Goal: Information Seeking & Learning: Learn about a topic

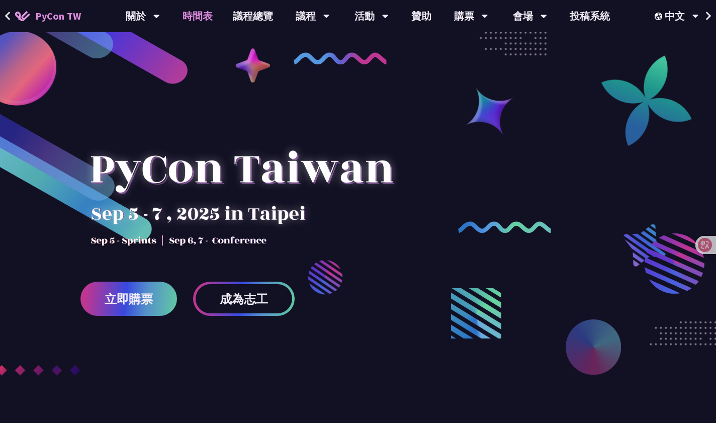
click at [207, 20] on link "時間表" at bounding box center [198, 16] width 50 height 32
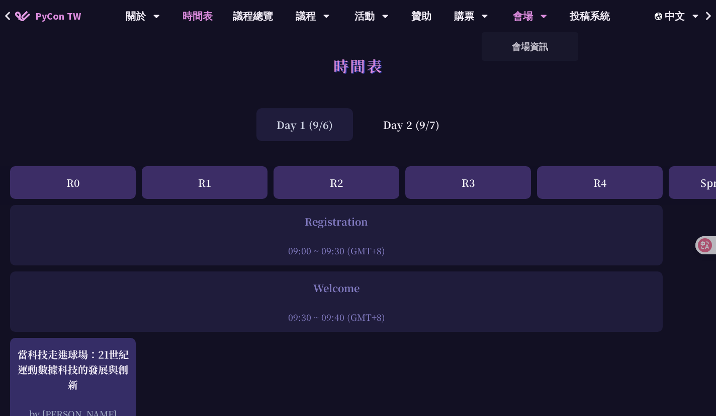
click at [526, 17] on div "會場" at bounding box center [530, 16] width 34 height 32
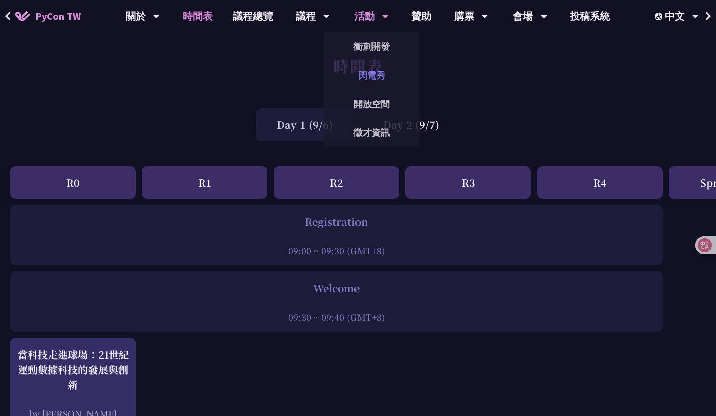
click at [371, 77] on link "閃電秀" at bounding box center [371, 75] width 97 height 24
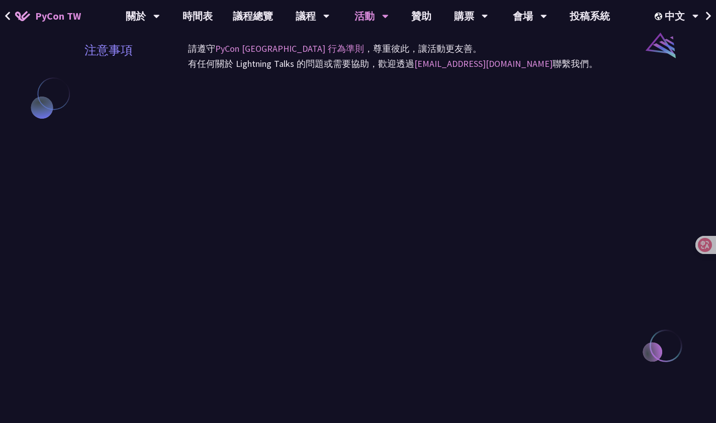
scroll to position [885, 0]
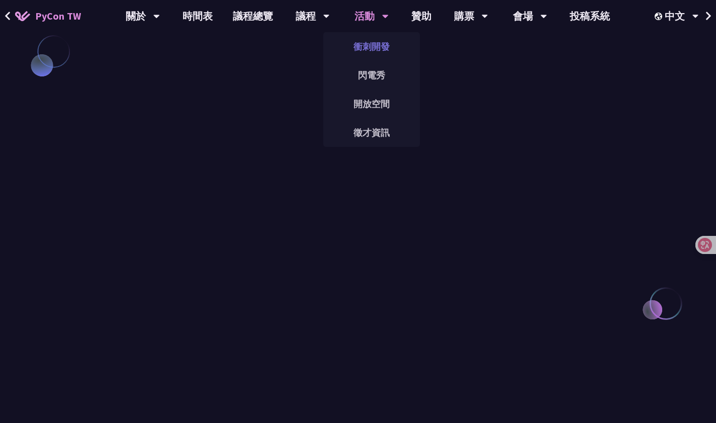
click at [385, 41] on link "衝刺開發" at bounding box center [371, 47] width 97 height 24
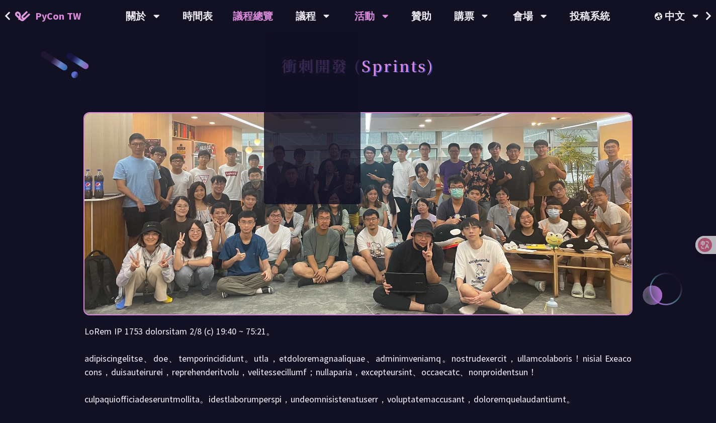
click at [241, 17] on link "議程總覽" at bounding box center [253, 16] width 60 height 32
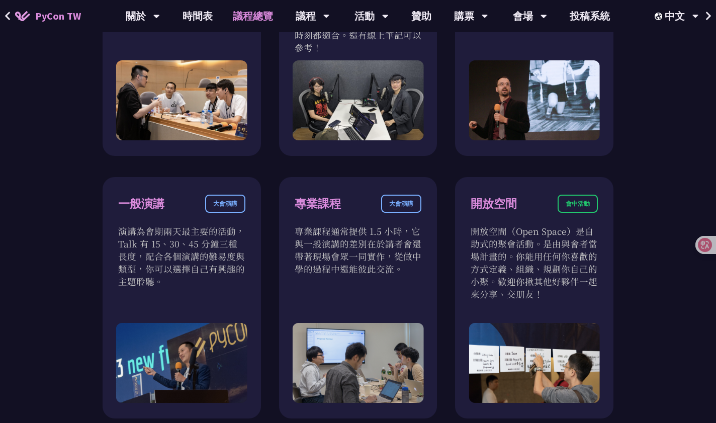
scroll to position [717, 0]
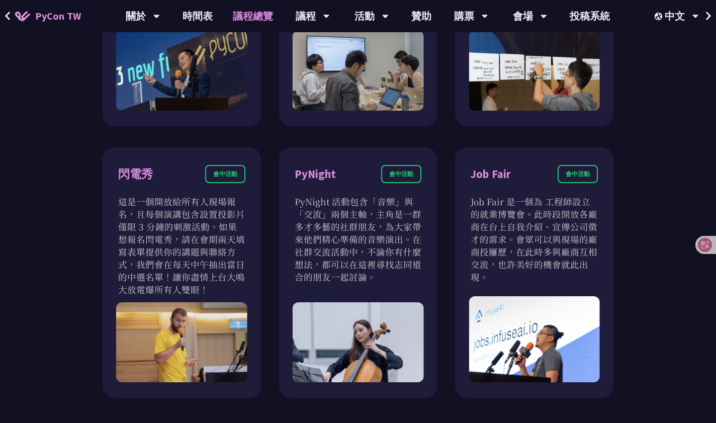
scroll to position [801, 0]
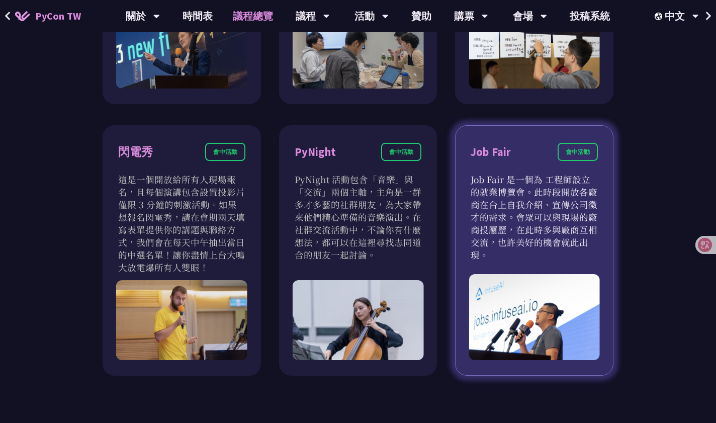
click at [549, 141] on div "Job Fair 會中活動 Job Fair 是一個為 工程師設立的就業博覽會。此時段開放各廠商在台上自我介紹、宣傳公司徵才的需求。會眾可以與現場的廠商投屨歷…" at bounding box center [534, 250] width 158 height 251
click at [533, 158] on div "Job Fair 會中活動" at bounding box center [534, 158] width 127 height 30
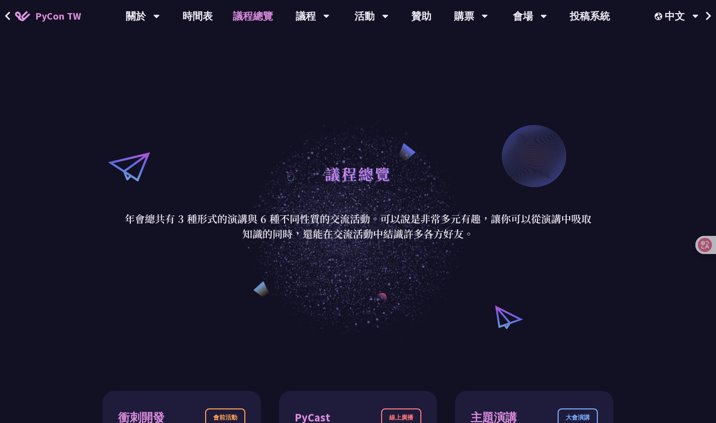
scroll to position [0, 0]
